Goal: Information Seeking & Learning: Learn about a topic

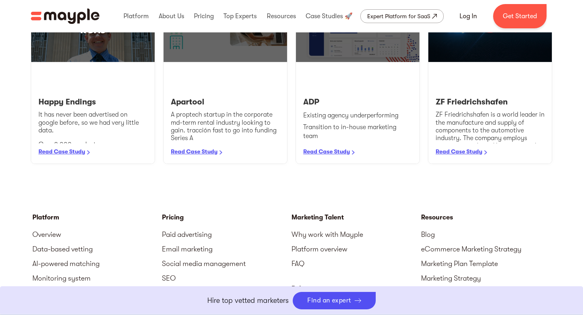
scroll to position [1035, 0]
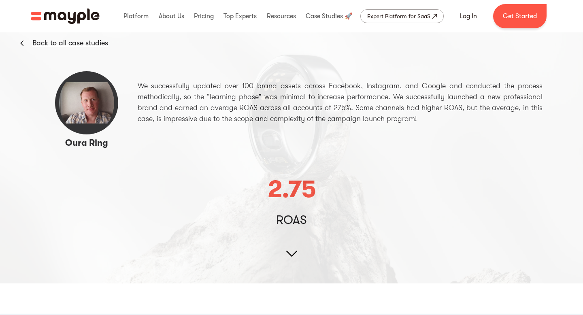
scroll to position [43, 0]
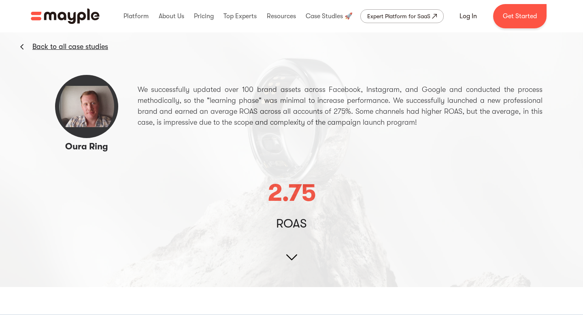
click at [61, 45] on link "Back to all case studies" at bounding box center [70, 47] width 76 height 10
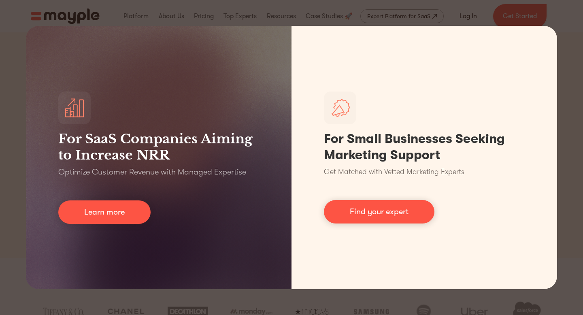
click at [364, 311] on div "For SaaS Companies Aiming to Increase NRR Optimize Customer Revenue with Manage…" at bounding box center [291, 157] width 583 height 315
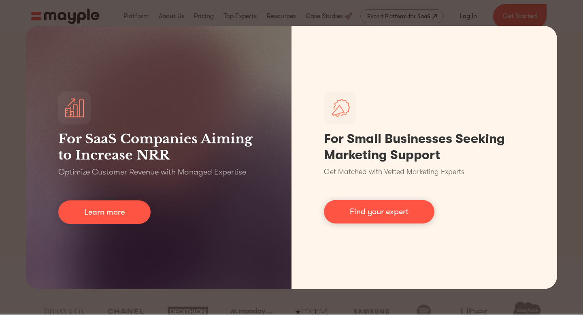
click at [568, 23] on div "For SaaS Companies Aiming to Increase NRR Optimize Customer Revenue with Manage…" at bounding box center [291, 157] width 583 height 315
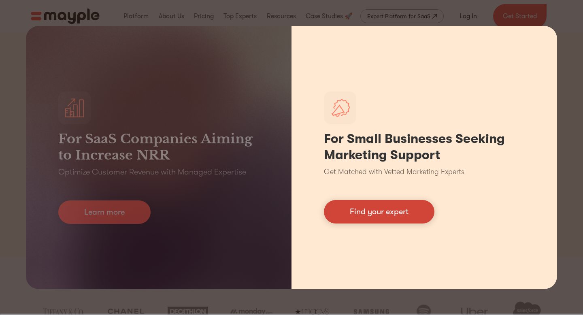
click at [381, 217] on link "Find your expert" at bounding box center [379, 211] width 111 height 23
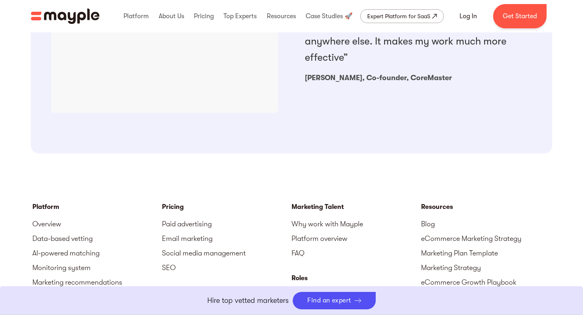
scroll to position [844, 0]
